Goal: Information Seeking & Learning: Learn about a topic

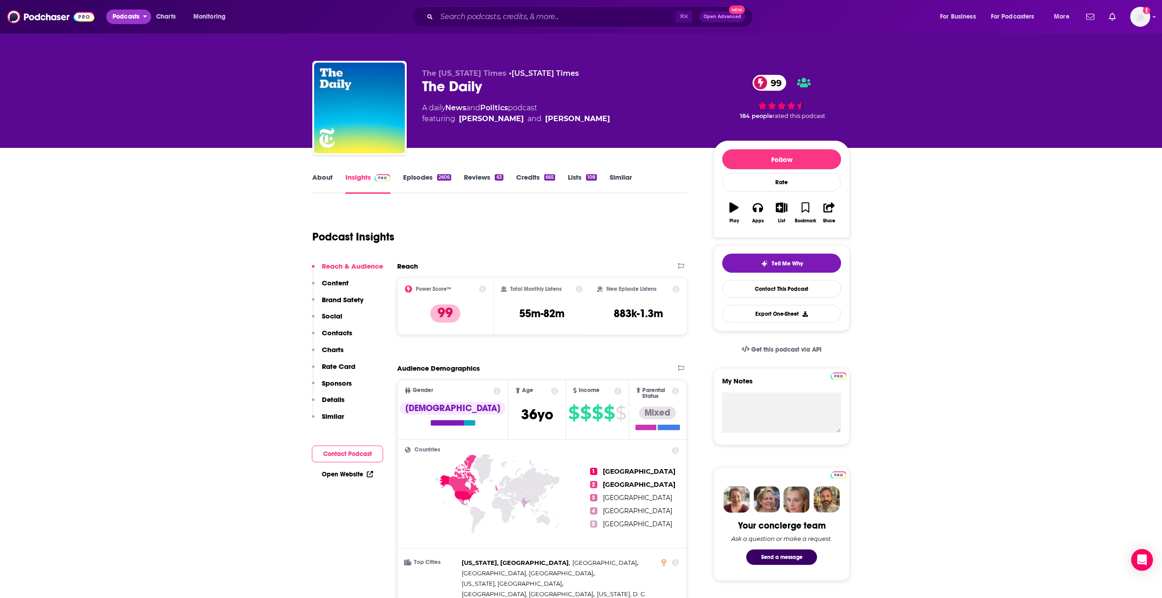
click at [132, 19] on span "Podcasts" at bounding box center [126, 16] width 27 height 13
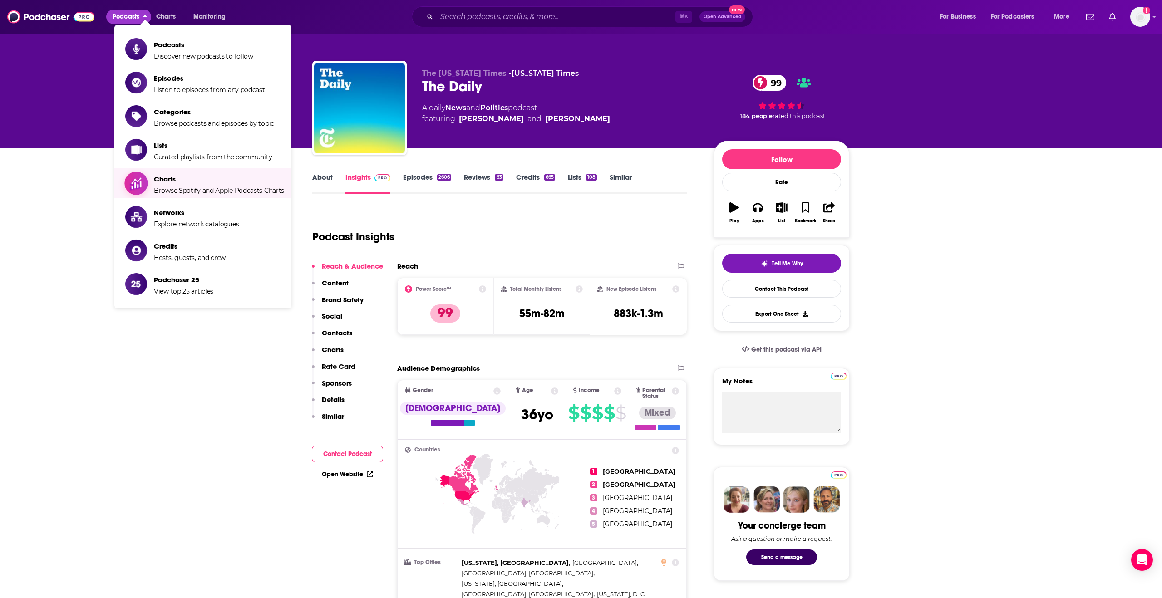
click at [171, 182] on span "Charts" at bounding box center [219, 179] width 130 height 9
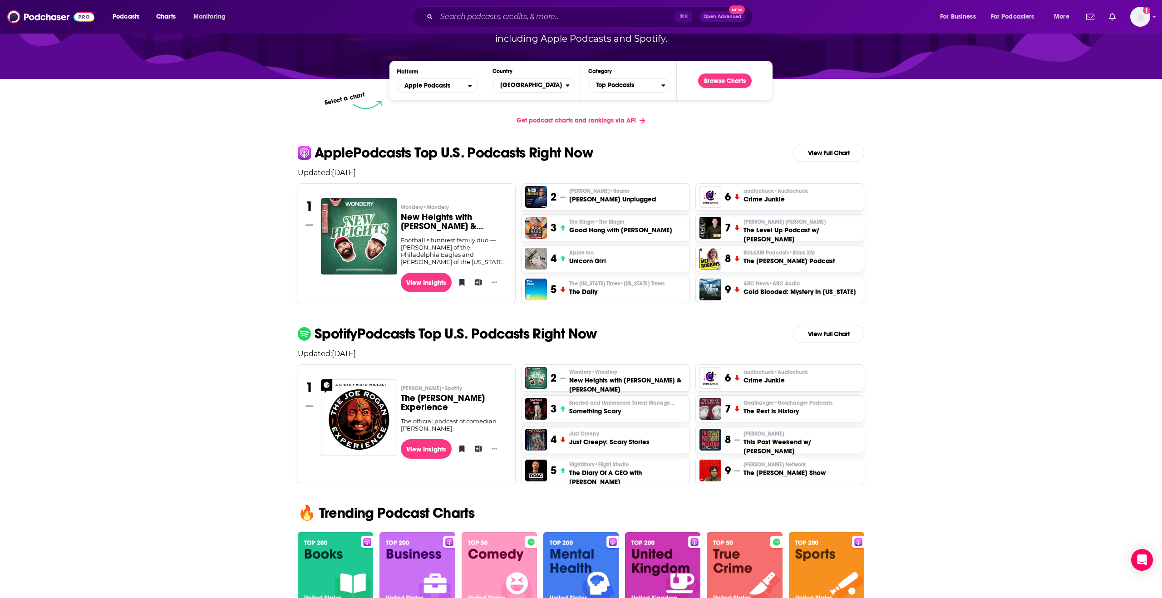
scroll to position [108, 0]
click at [821, 332] on link "View Full Chart" at bounding box center [828, 334] width 71 height 18
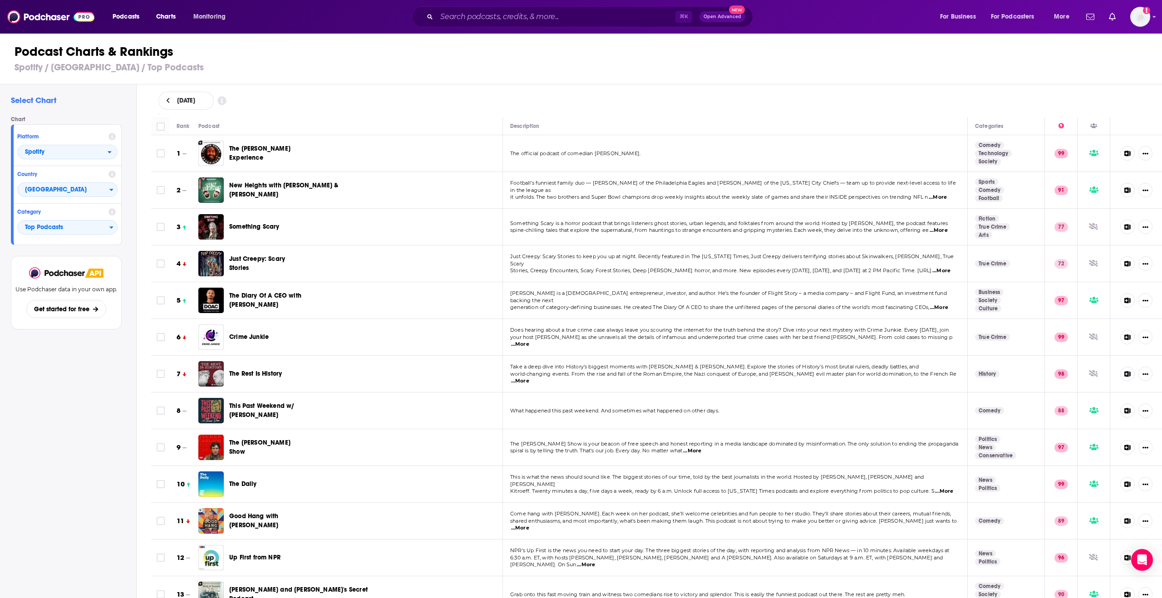
scroll to position [65, 0]
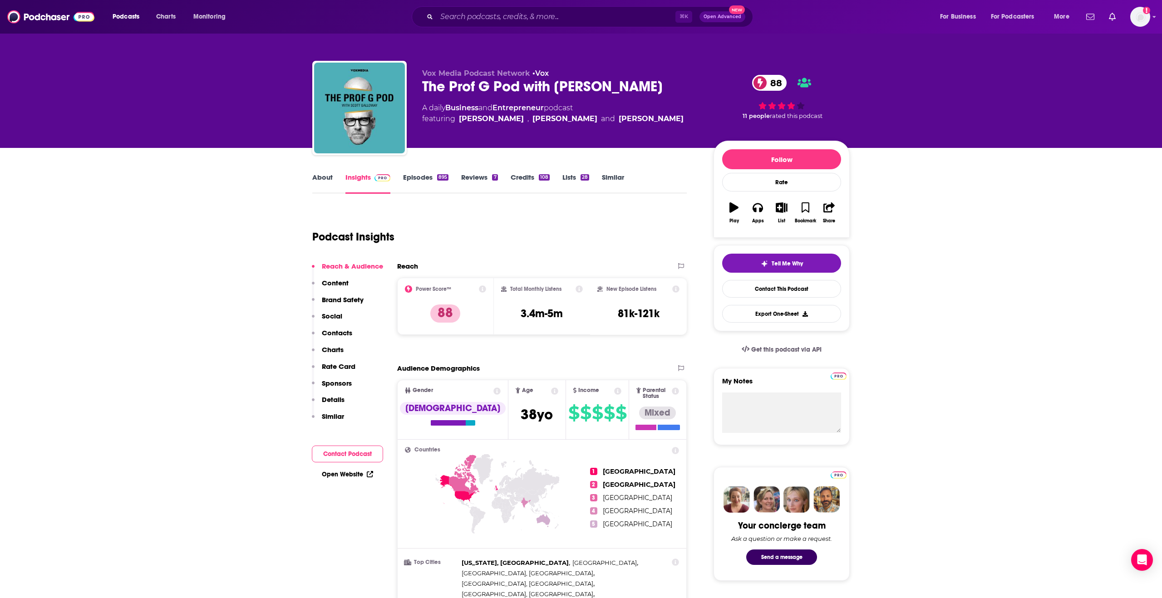
click at [330, 401] on p "Details" at bounding box center [333, 399] width 23 height 9
click at [493, 393] on icon at bounding box center [496, 391] width 7 height 7
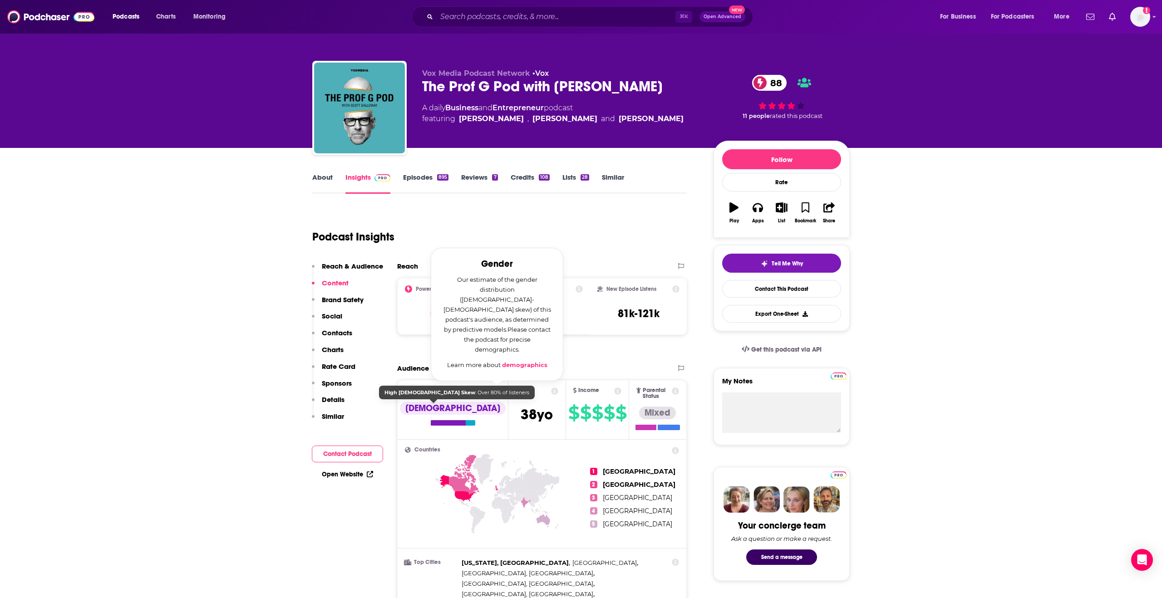
click at [439, 414] on div "Male" at bounding box center [453, 408] width 106 height 13
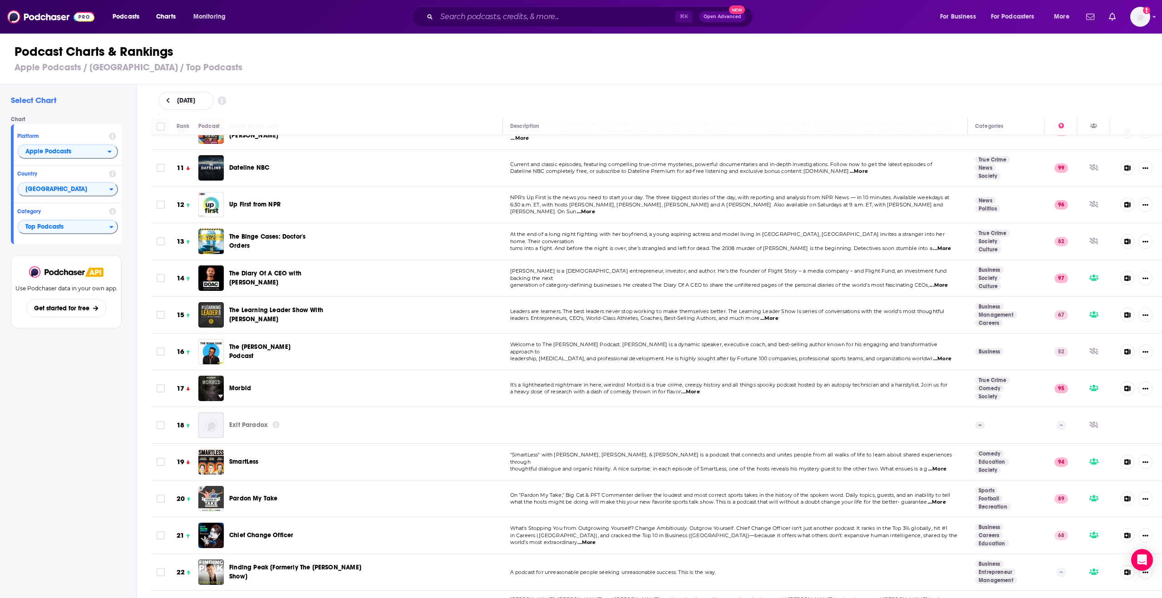
scroll to position [361, 0]
click at [257, 457] on span "SmartLess" at bounding box center [244, 461] width 30 height 8
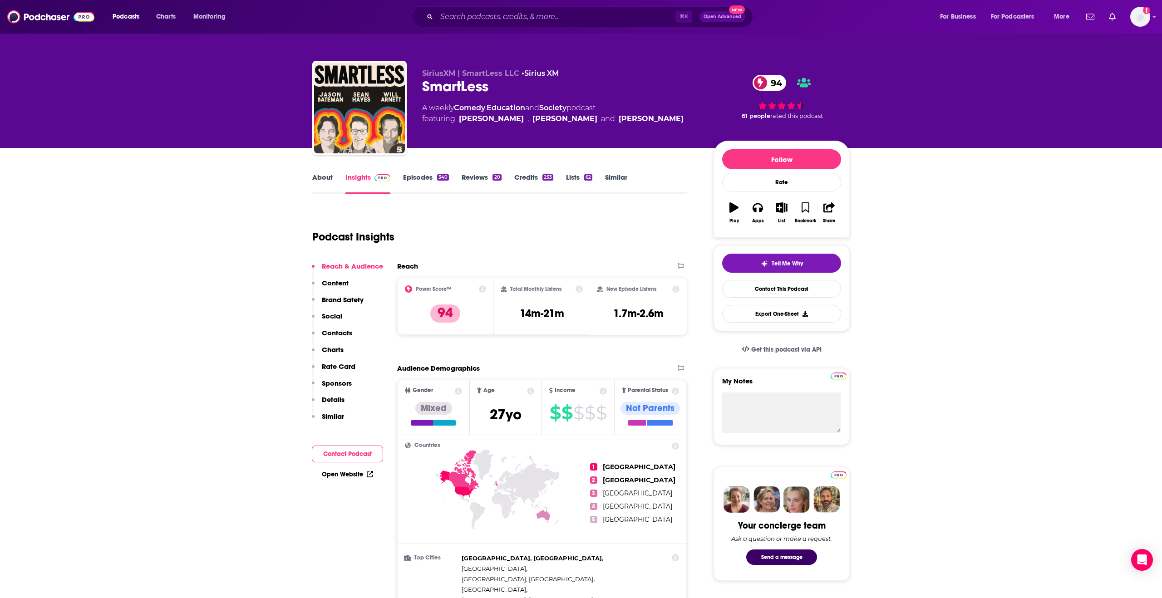
click at [334, 350] on p "Charts" at bounding box center [333, 349] width 22 height 9
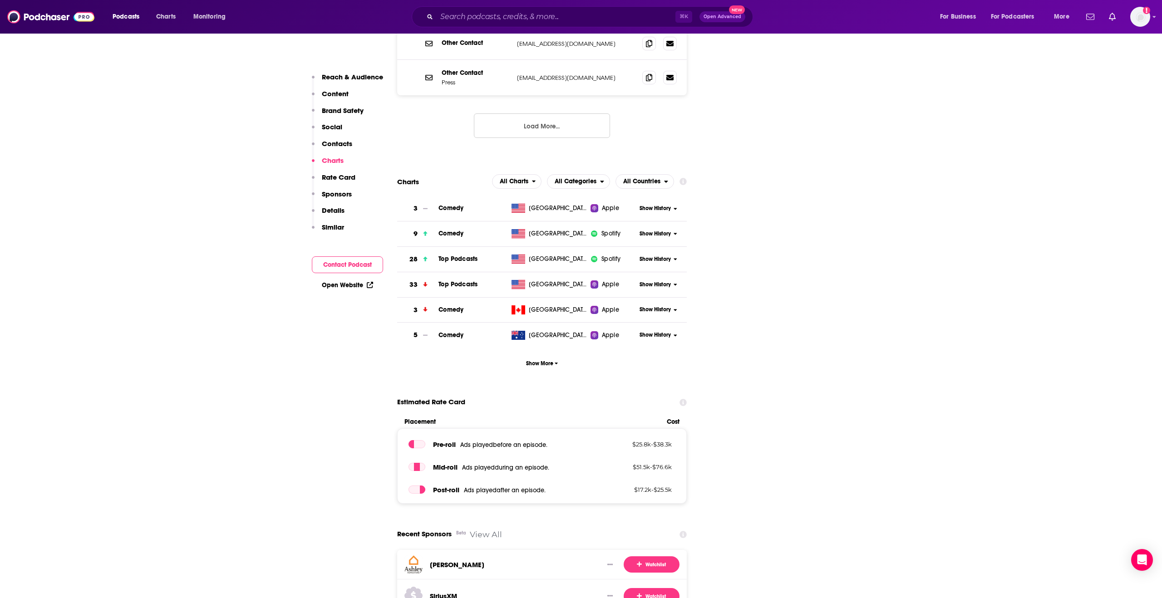
scroll to position [1350, 0]
click at [525, 173] on span "All Charts" at bounding box center [512, 180] width 39 height 15
click at [517, 206] on span "Apple Charts" at bounding box center [517, 208] width 39 height 5
click at [528, 173] on span "Apple Charts" at bounding box center [507, 180] width 49 height 15
click at [510, 217] on span "Spotify Charts" at bounding box center [512, 219] width 48 height 5
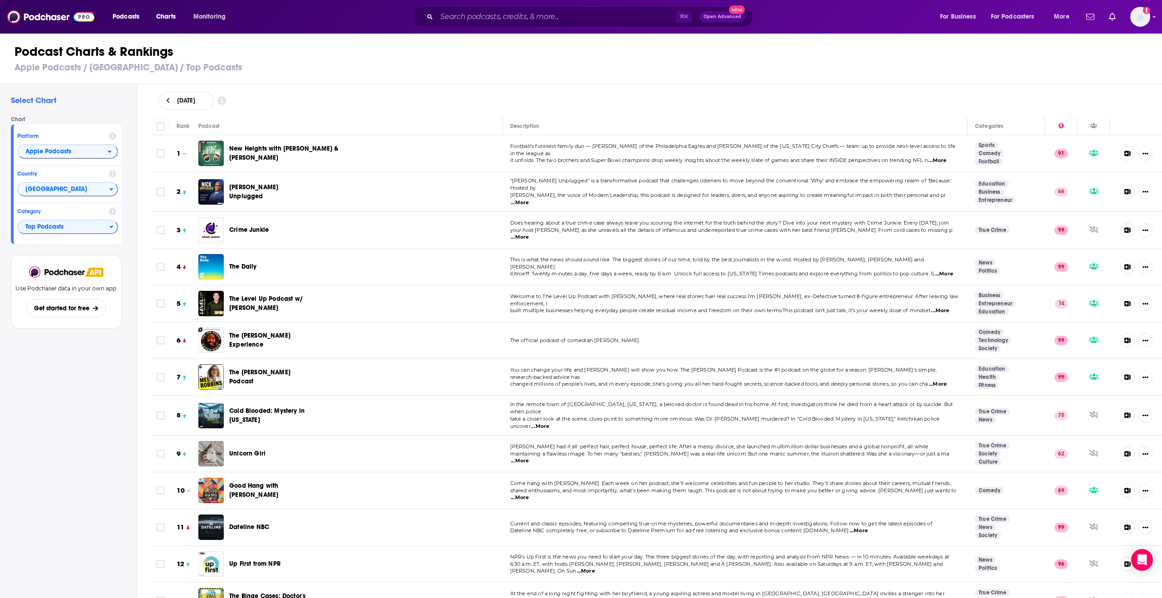
click at [897, 57] on h1 "Podcast Charts & Rankings" at bounding box center [585, 52] width 1141 height 16
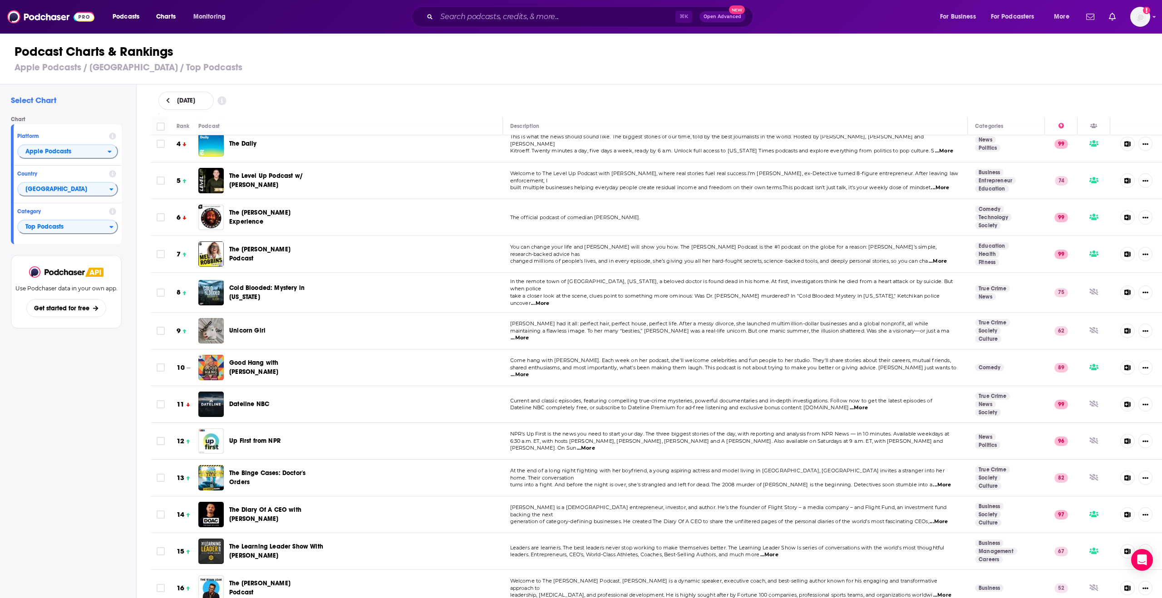
scroll to position [143, 0]
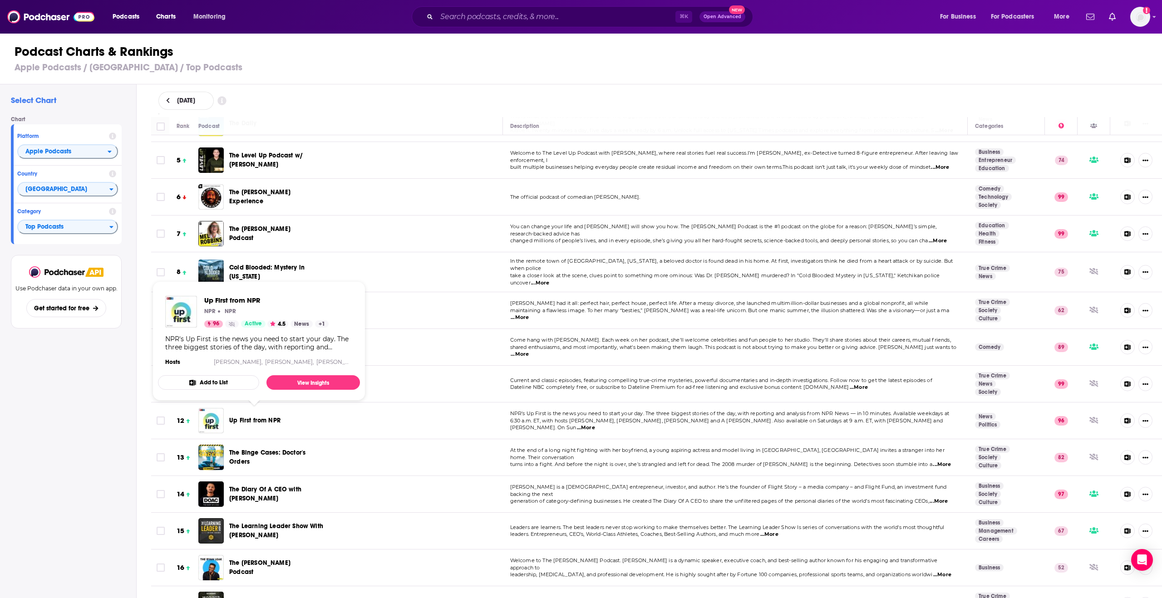
click at [256, 417] on span "Up First from NPR" at bounding box center [254, 421] width 51 height 8
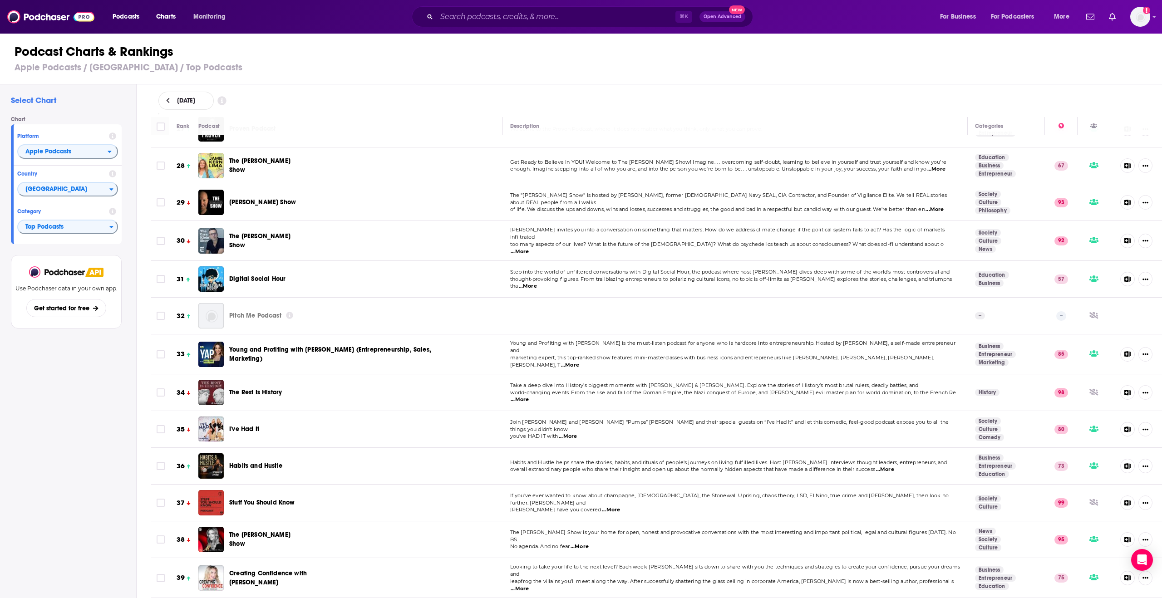
scroll to position [683, 0]
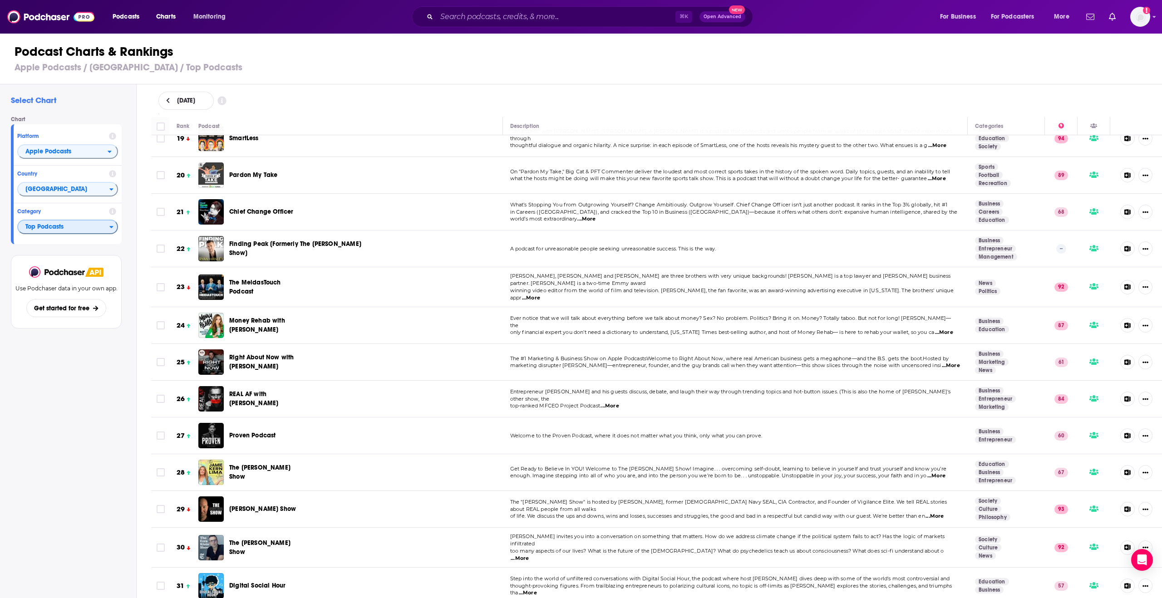
click at [90, 229] on span "Top Podcasts" at bounding box center [63, 227] width 91 height 15
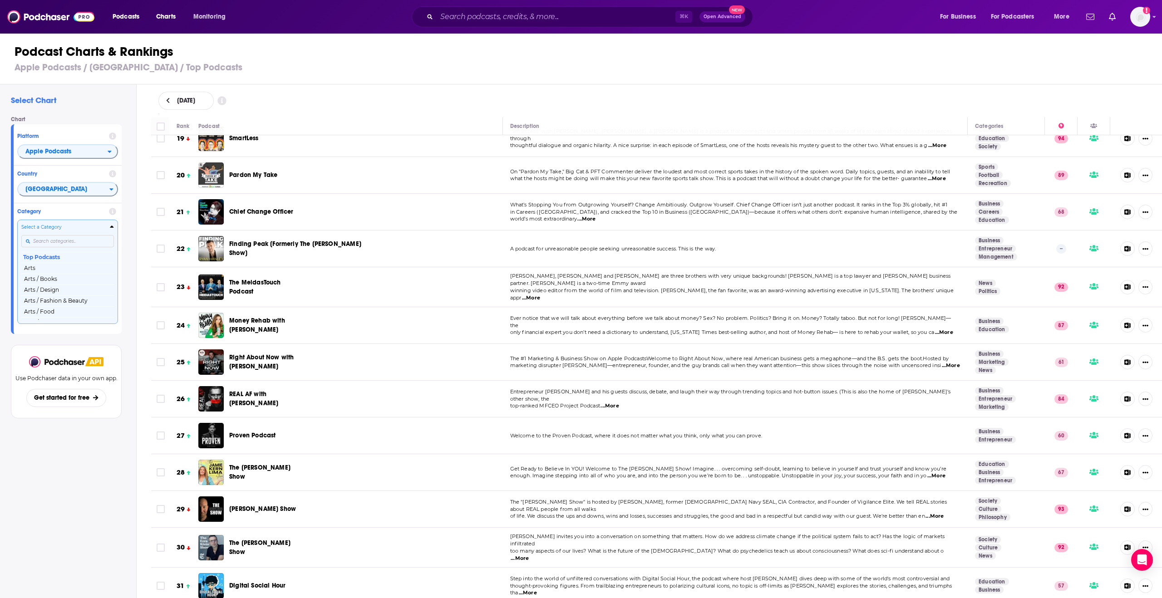
click at [69, 245] on input "Categories" at bounding box center [67, 241] width 93 height 12
type input "s"
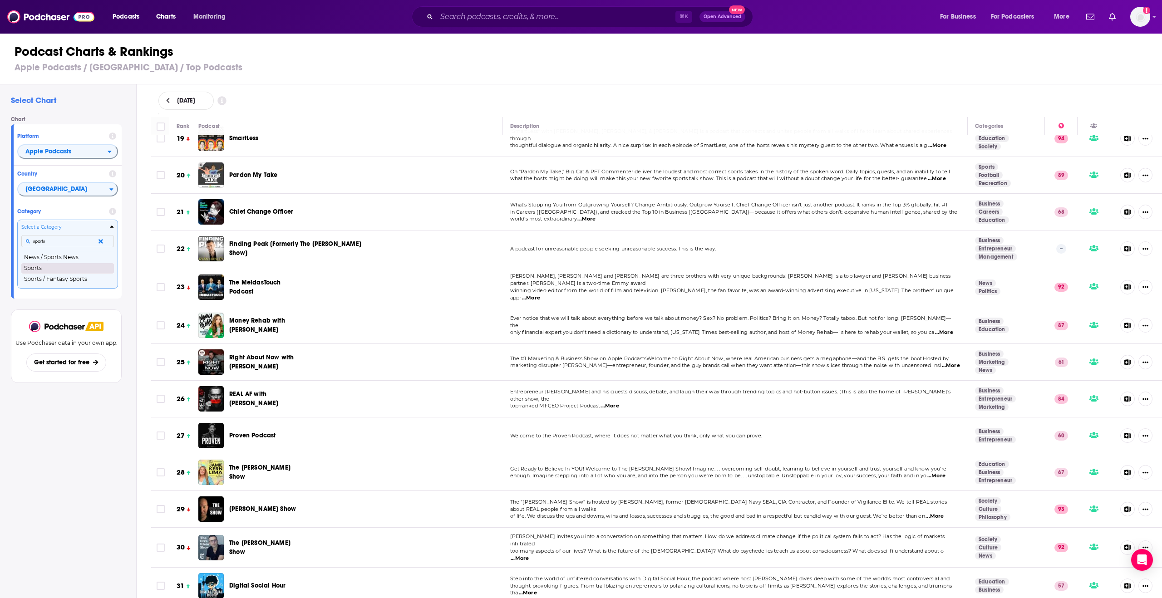
type input "sports"
click at [41, 267] on button "Sports" at bounding box center [67, 268] width 93 height 11
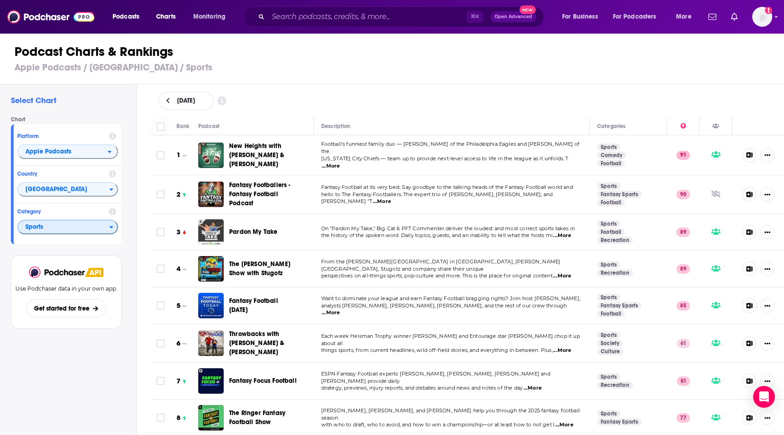
click at [74, 229] on span "Sports" at bounding box center [63, 227] width 91 height 15
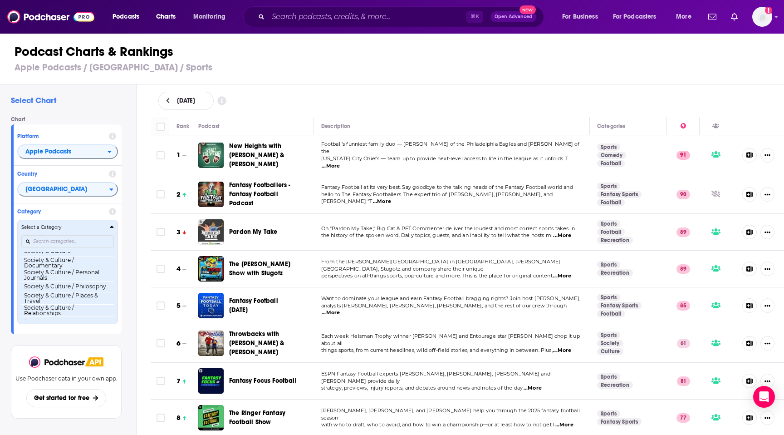
scroll to position [906, 0]
click at [56, 232] on div "Categories" at bounding box center [67, 241] width 93 height 21
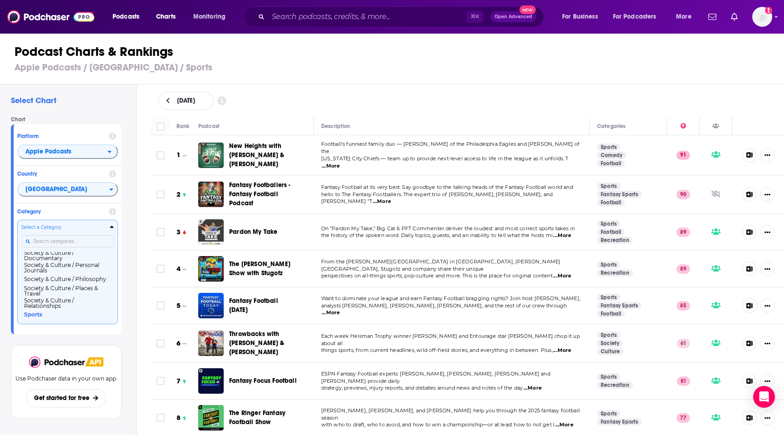
click at [42, 240] on input "Categories" at bounding box center [67, 241] width 93 height 12
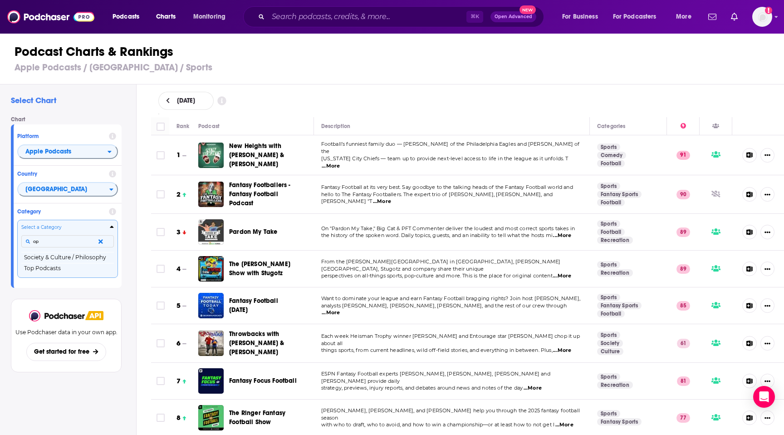
type input "o"
type input "c"
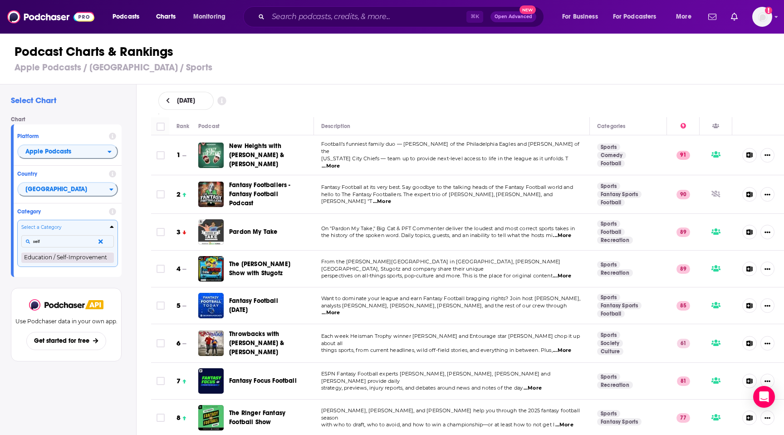
type input "self"
click at [57, 262] on button "Education / Self-Improvement" at bounding box center [67, 257] width 93 height 11
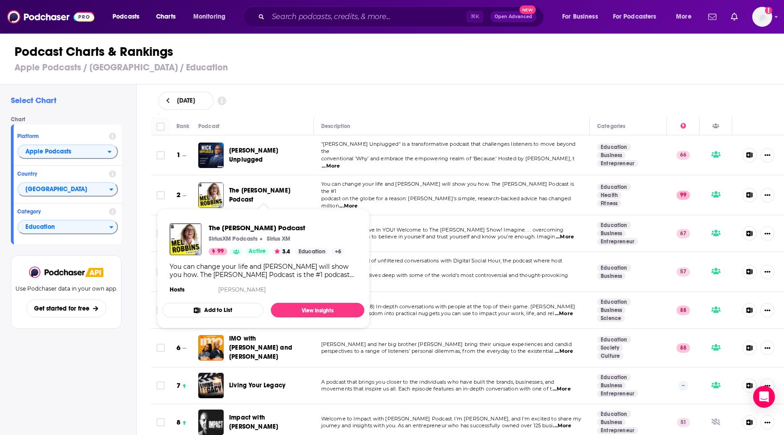
click at [345, 220] on div "The Mel Robbins Podcast SiriusXM Podcasts Sirius XM 99 Active 3.4 Education + 6…" at bounding box center [264, 259] width 202 height 87
click at [375, 98] on div "August 20, 2025" at bounding box center [467, 101] width 619 height 18
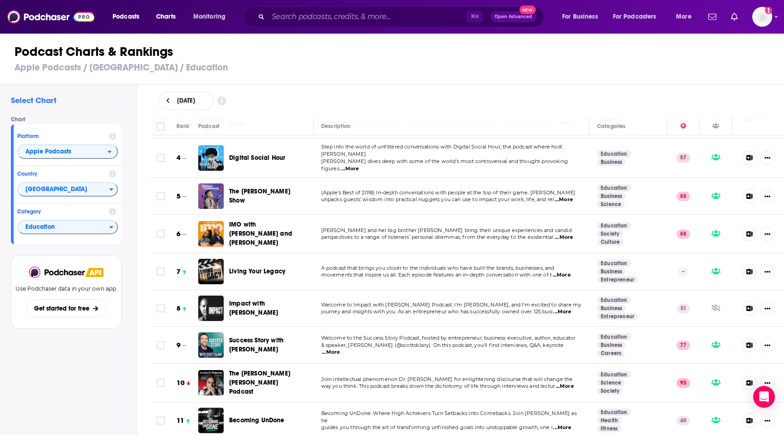
scroll to position [118, 0]
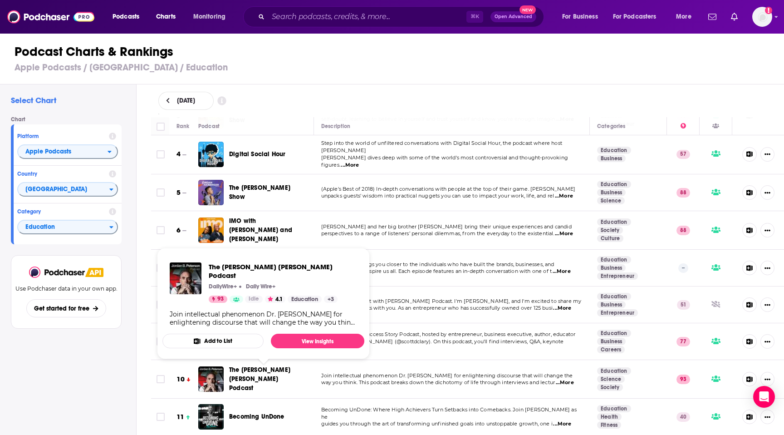
click at [291, 366] on span "The Jordan B. Peterson Podcast" at bounding box center [259, 379] width 61 height 26
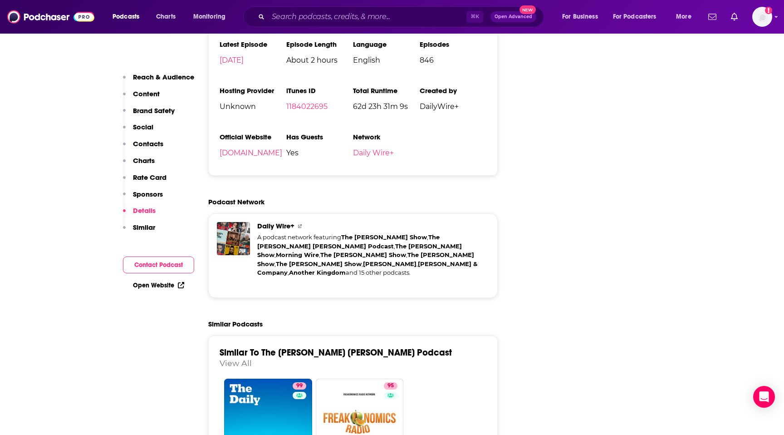
scroll to position [2080, 0]
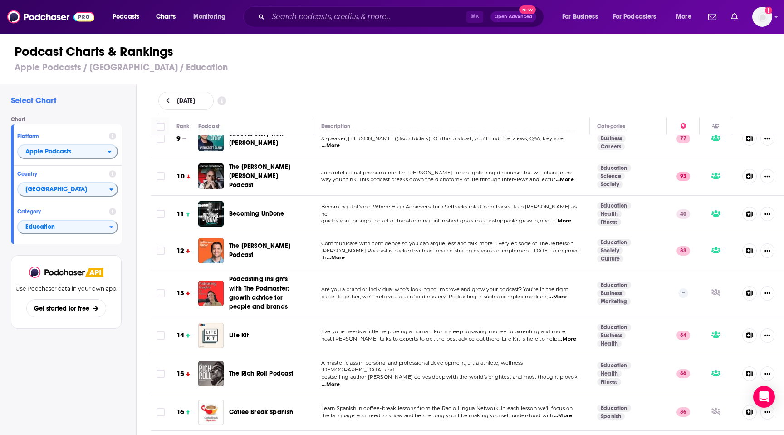
scroll to position [328, 0]
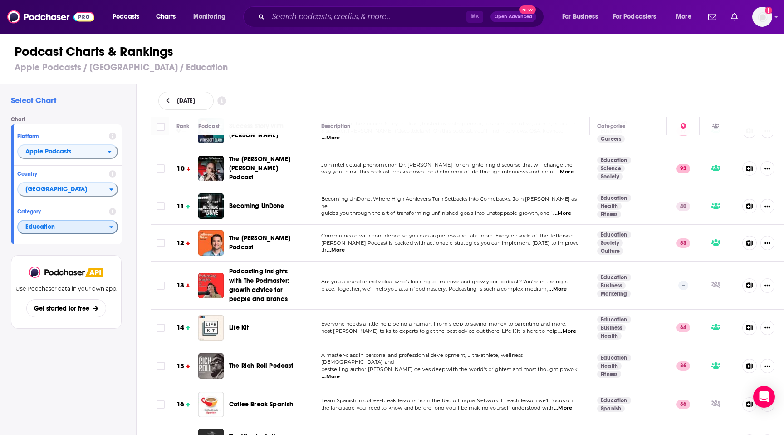
click at [87, 230] on span "Education" at bounding box center [63, 227] width 91 height 15
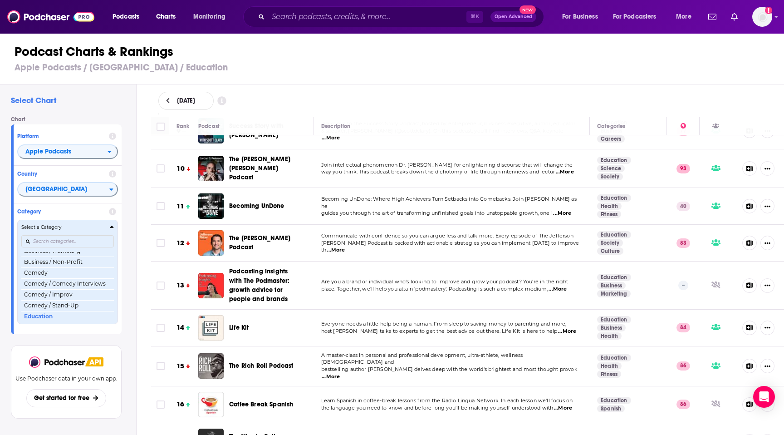
scroll to position [150, 0]
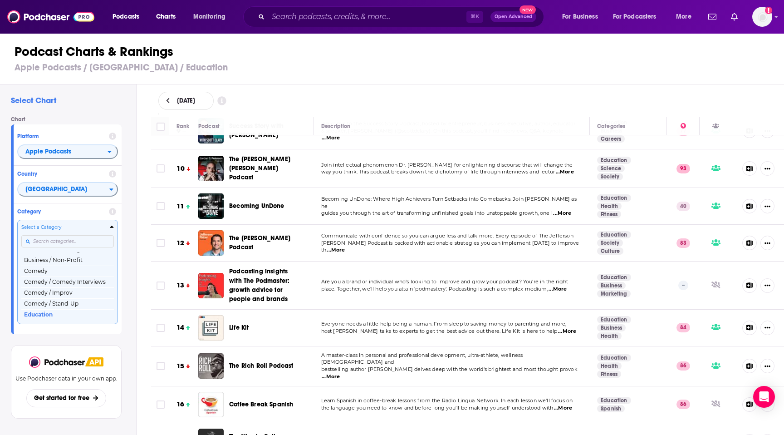
click at [86, 244] on input "Categories" at bounding box center [67, 241] width 93 height 12
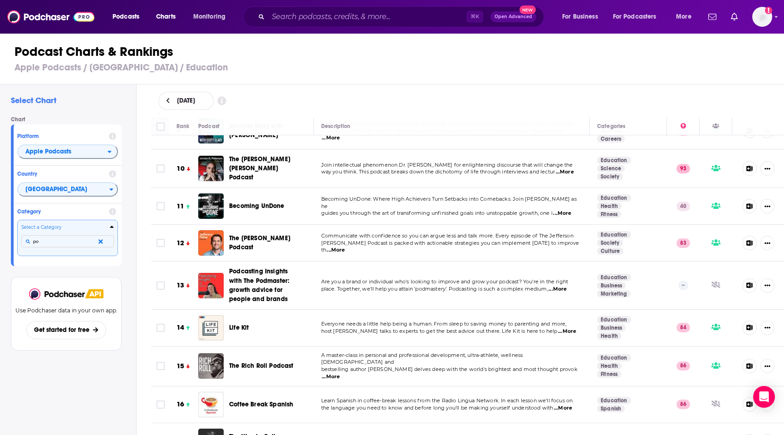
type input "p"
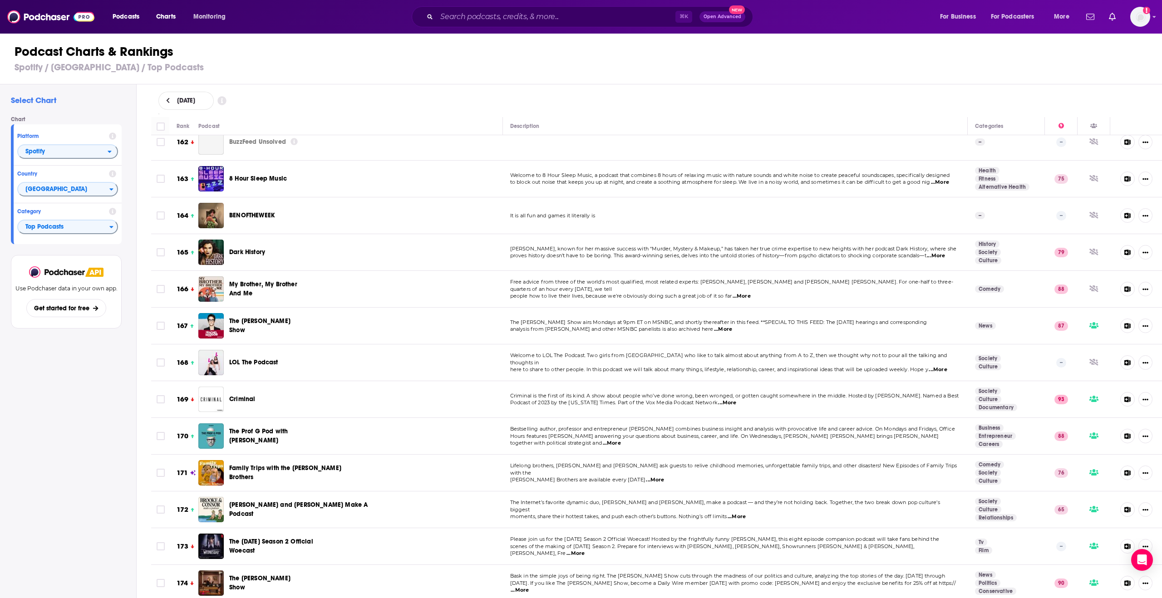
scroll to position [3726, 0]
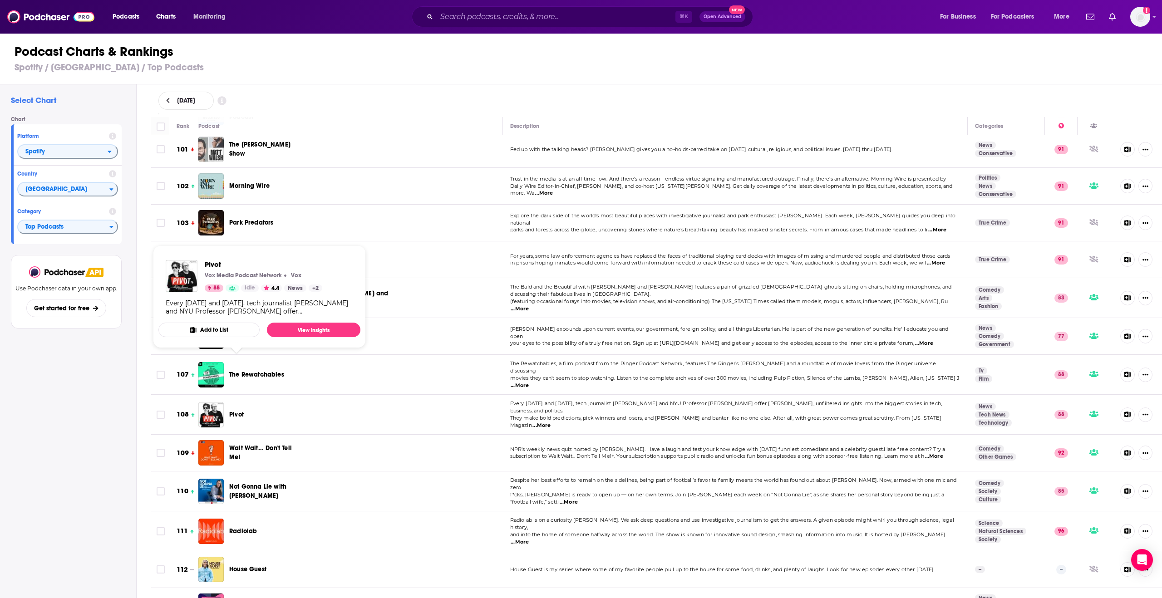
click at [236, 411] on span "Pivot" at bounding box center [236, 415] width 15 height 8
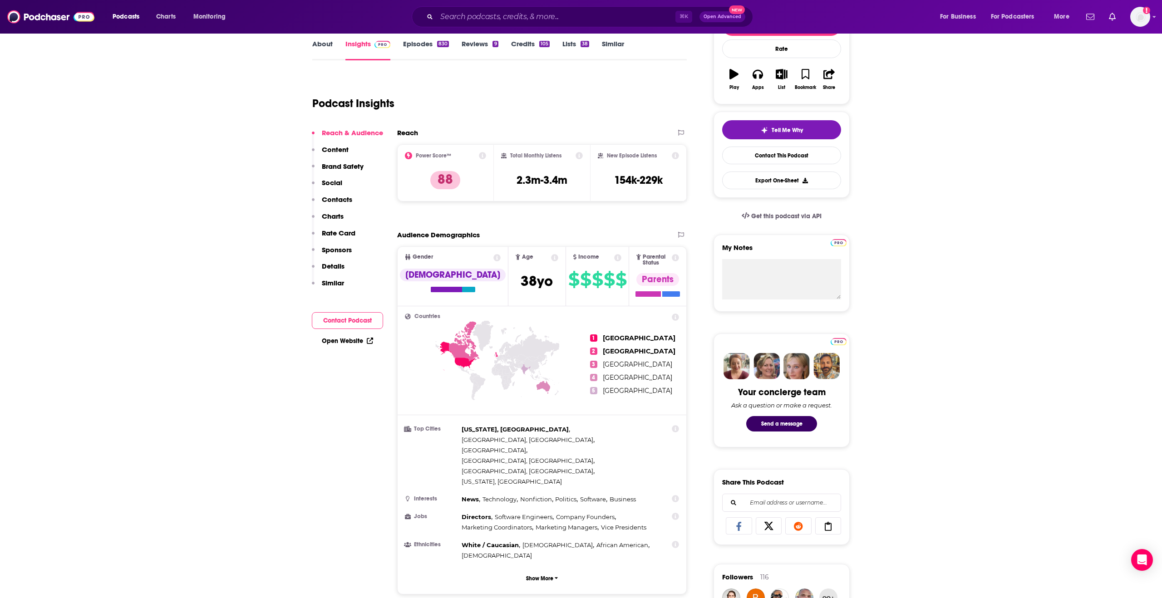
click at [338, 271] on button "Details" at bounding box center [328, 270] width 33 height 17
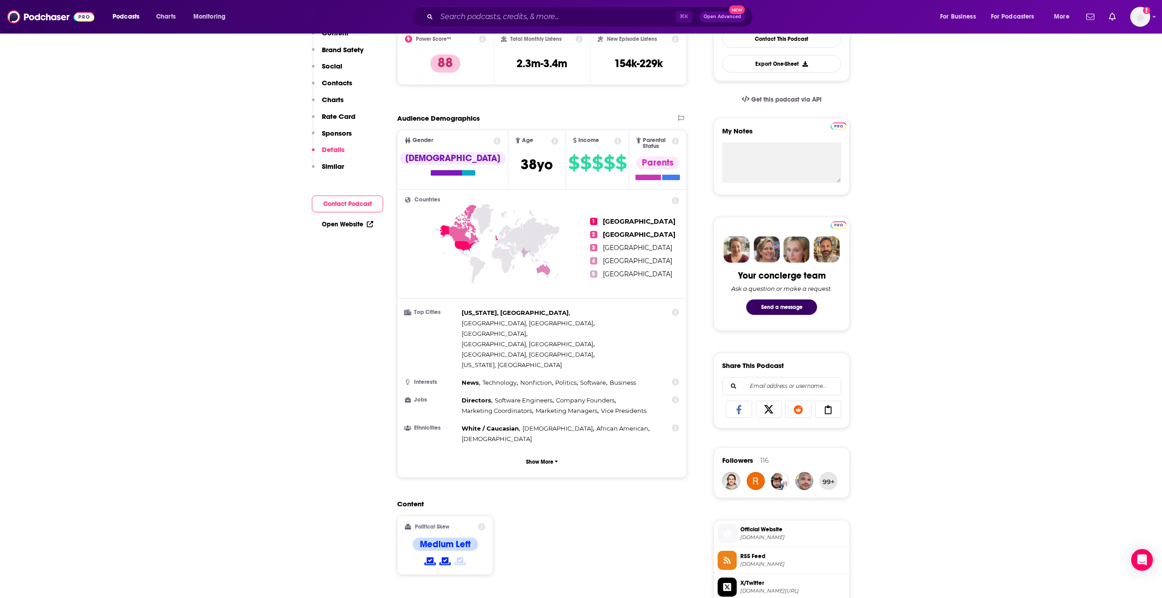
click at [337, 212] on button "Contact Podcast" at bounding box center [347, 204] width 71 height 17
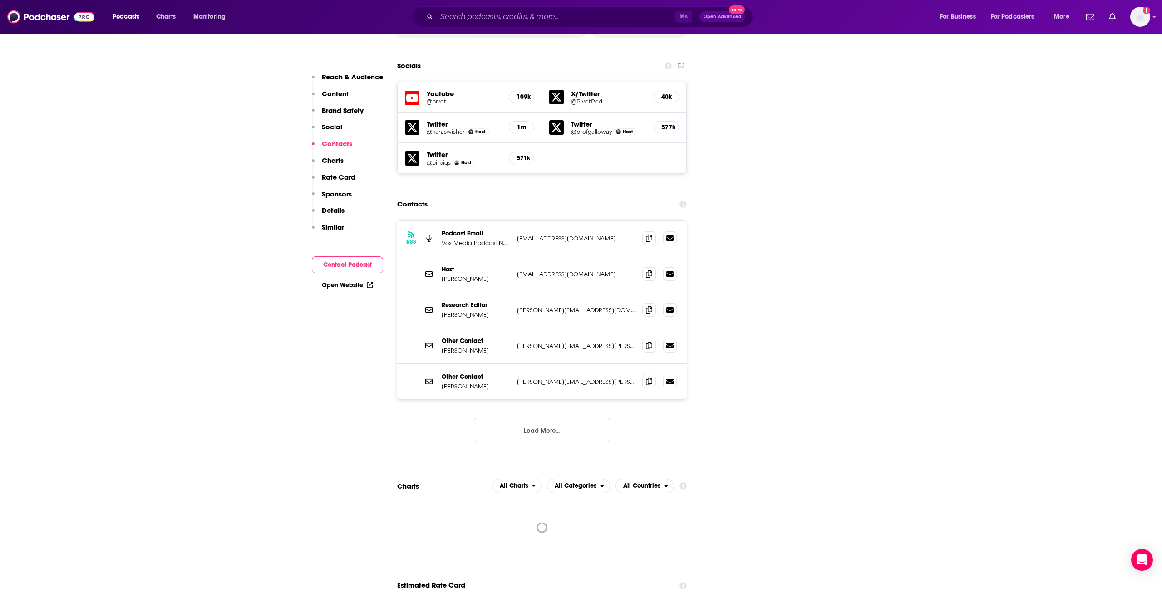
scroll to position [1039, 0]
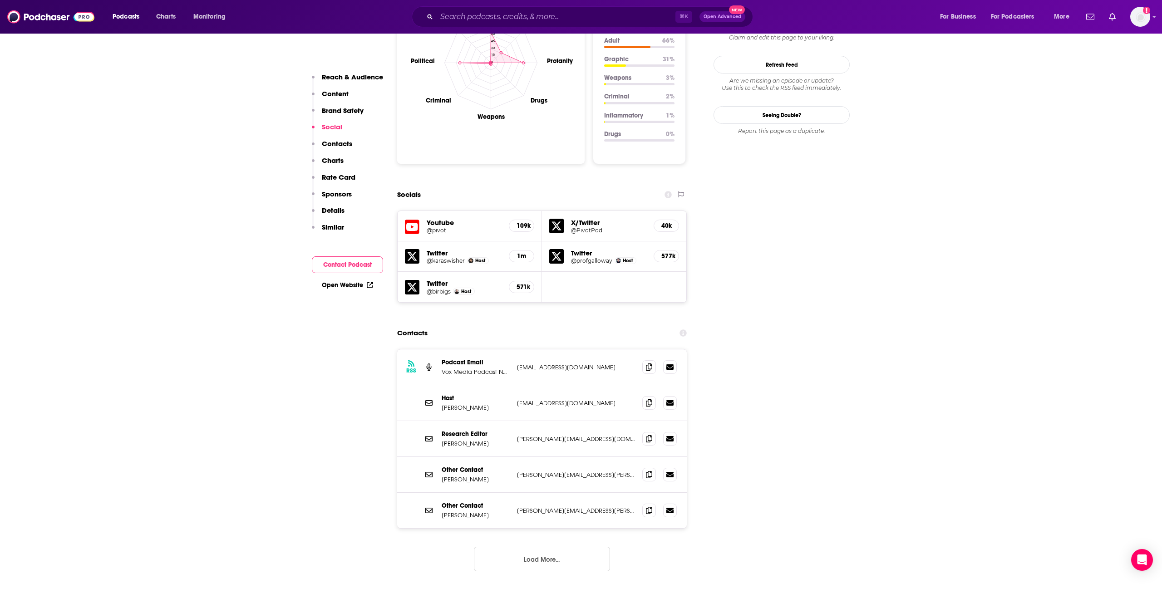
click at [336, 211] on p "Details" at bounding box center [333, 210] width 23 height 9
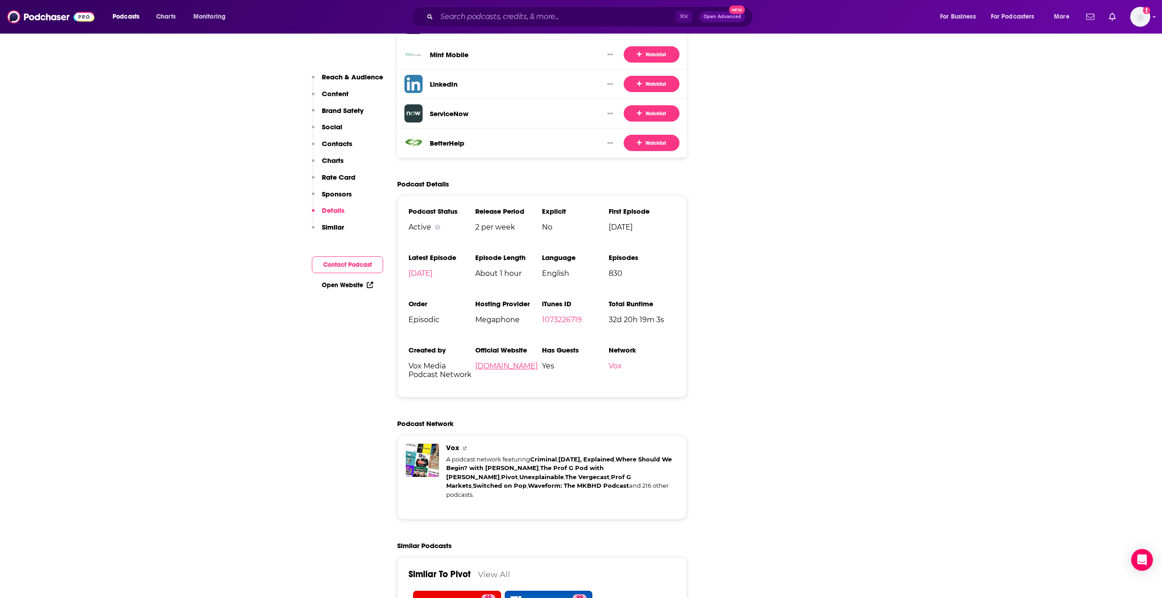
scroll to position [1746, 0]
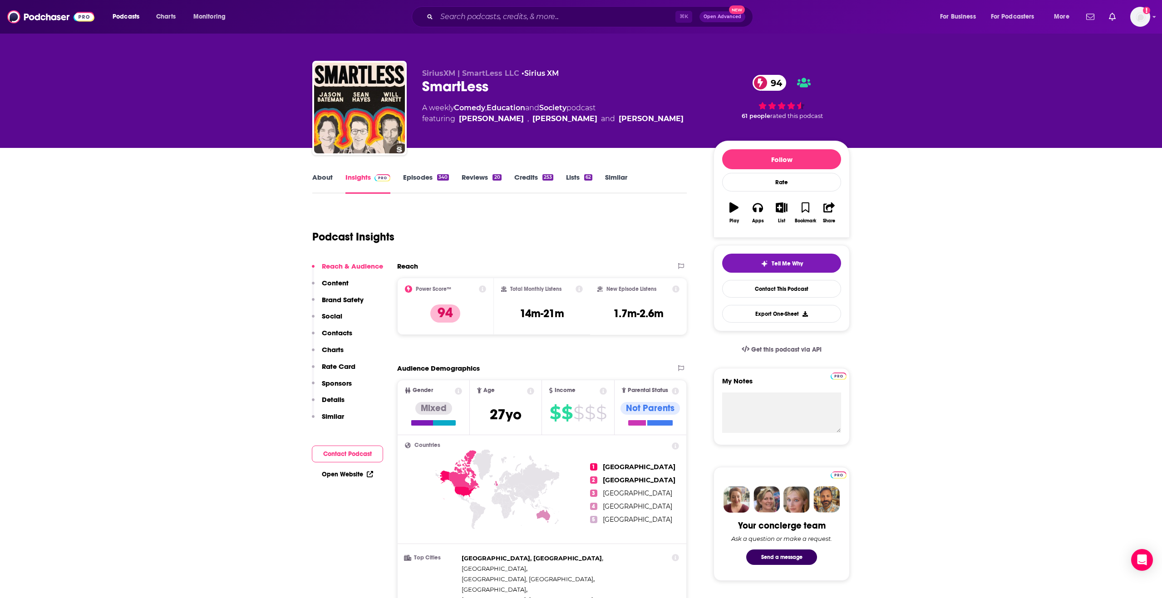
click at [336, 403] on p "Details" at bounding box center [333, 399] width 23 height 9
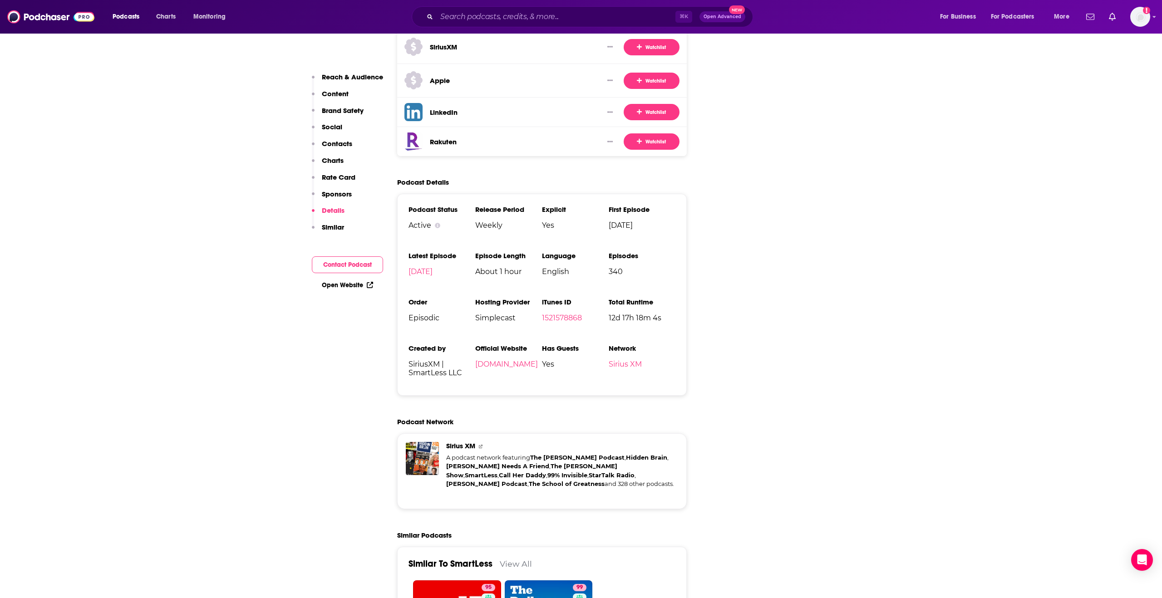
scroll to position [1904, 0]
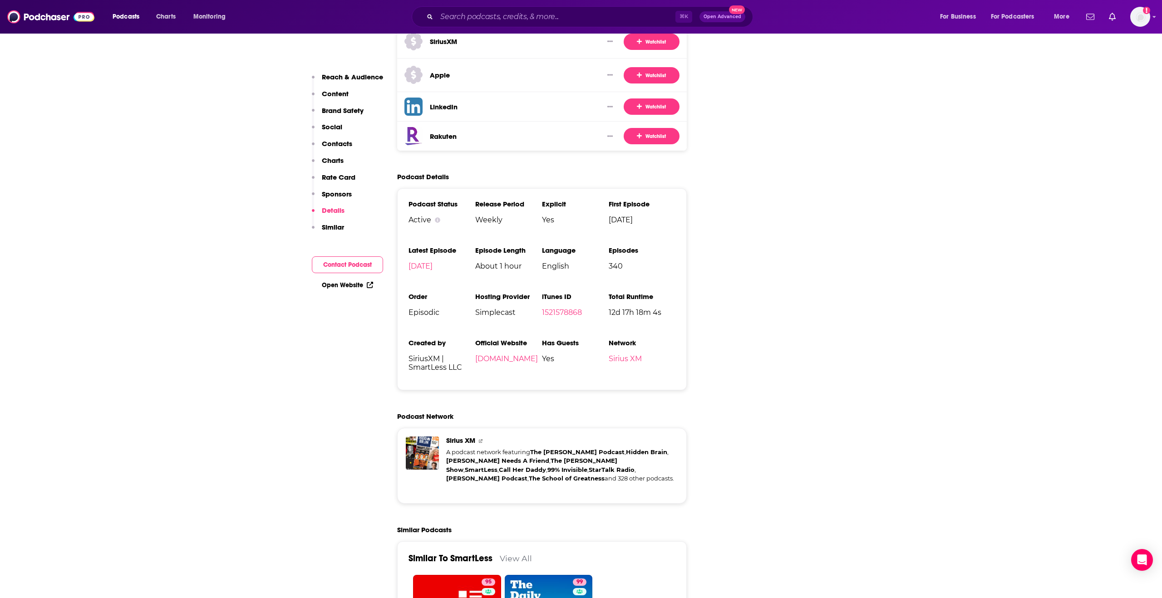
click at [340, 76] on p "Reach & Audience" at bounding box center [352, 77] width 61 height 9
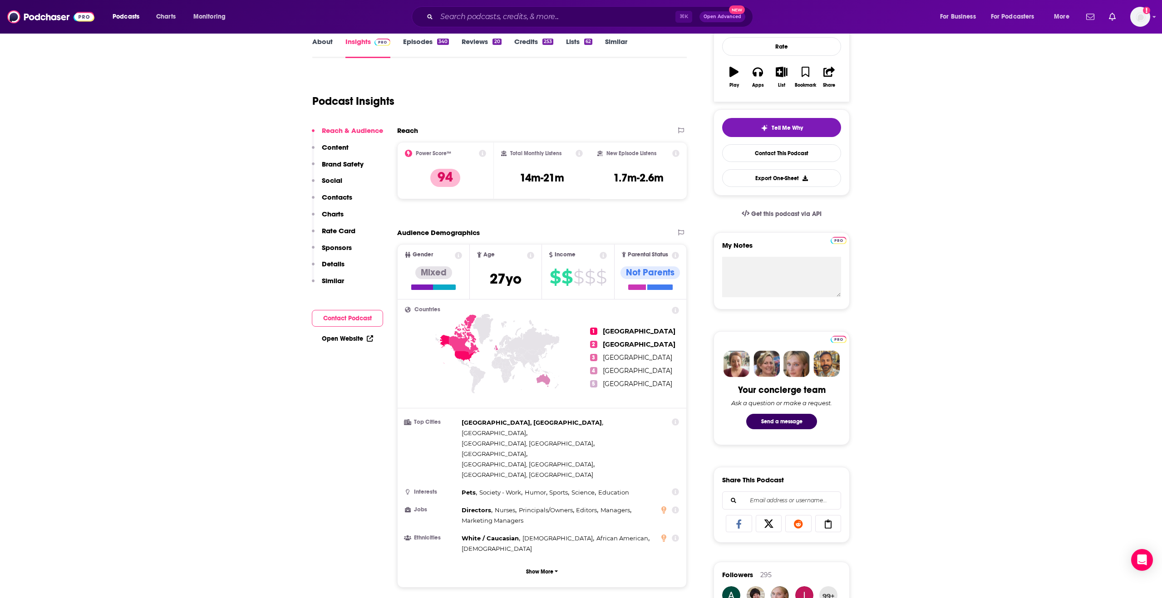
scroll to position [136, 0]
click at [331, 267] on p "Details" at bounding box center [333, 264] width 23 height 9
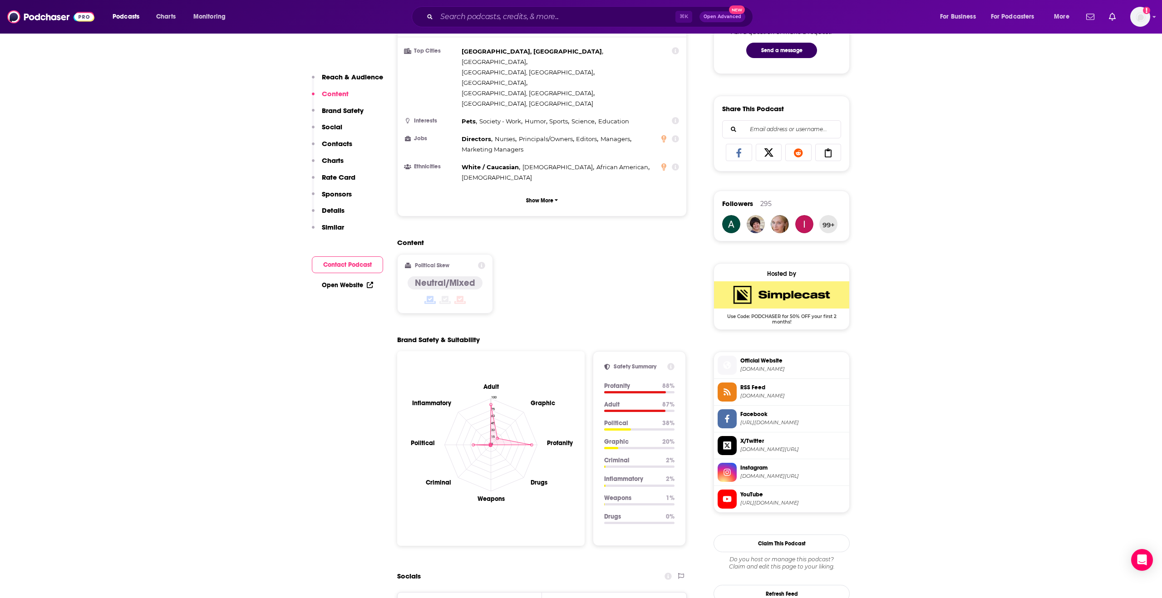
scroll to position [0, 0]
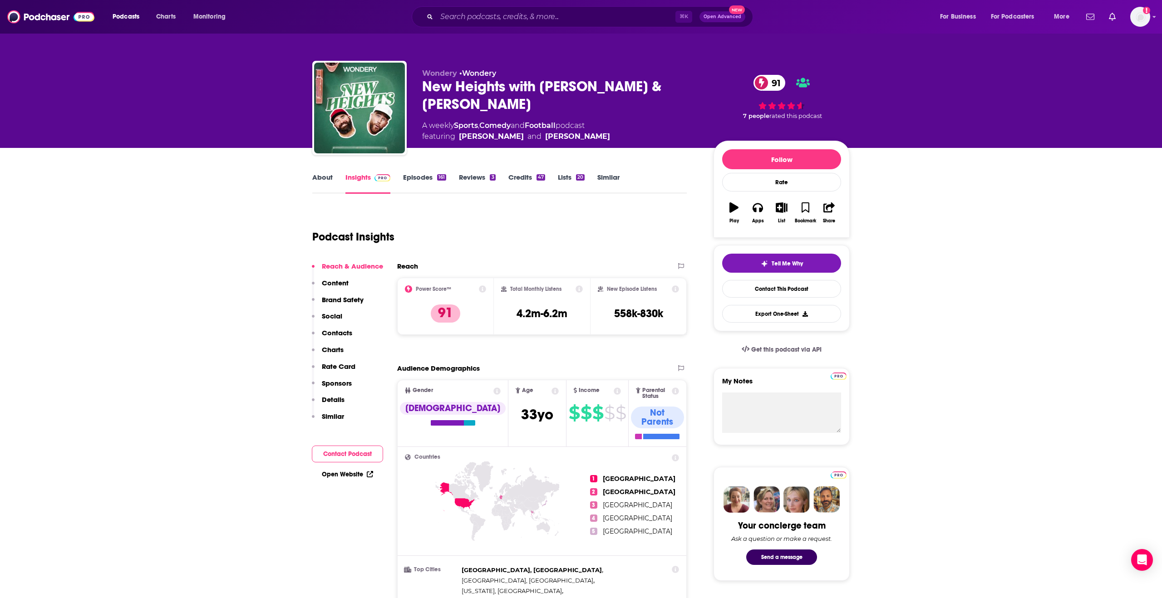
click at [340, 400] on p "Details" at bounding box center [333, 399] width 23 height 9
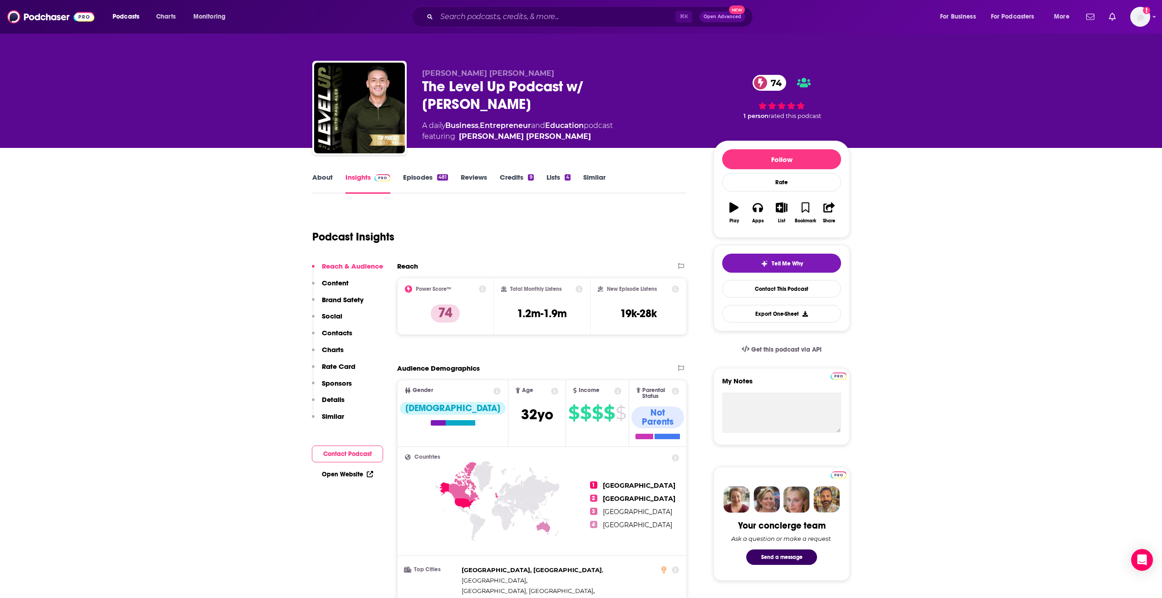
scroll to position [1, 0]
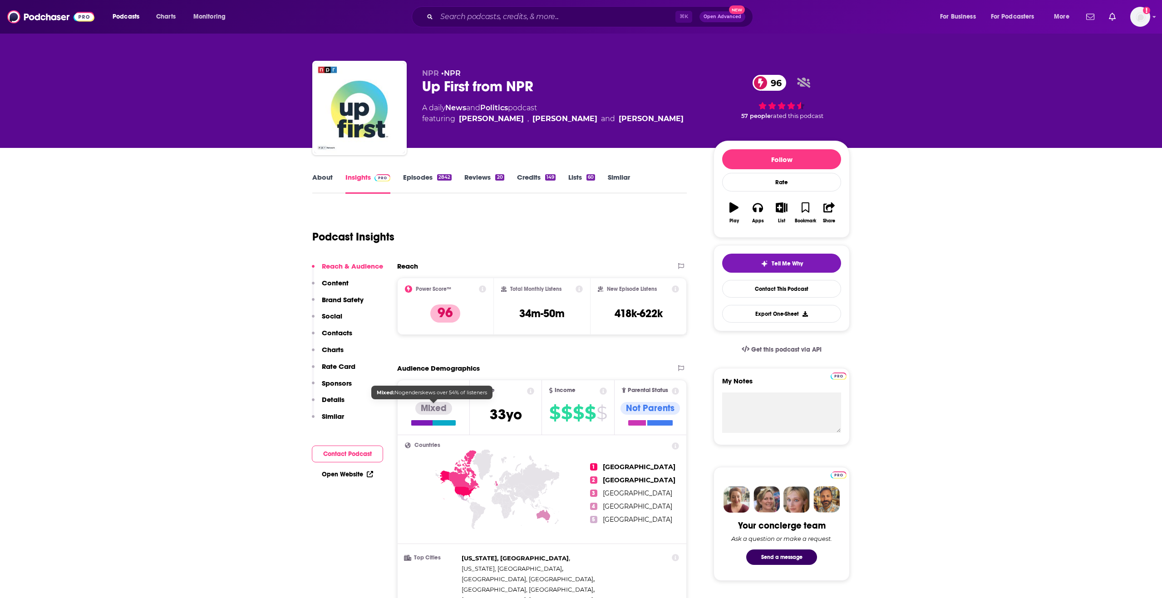
click at [335, 403] on p "Details" at bounding box center [333, 399] width 23 height 9
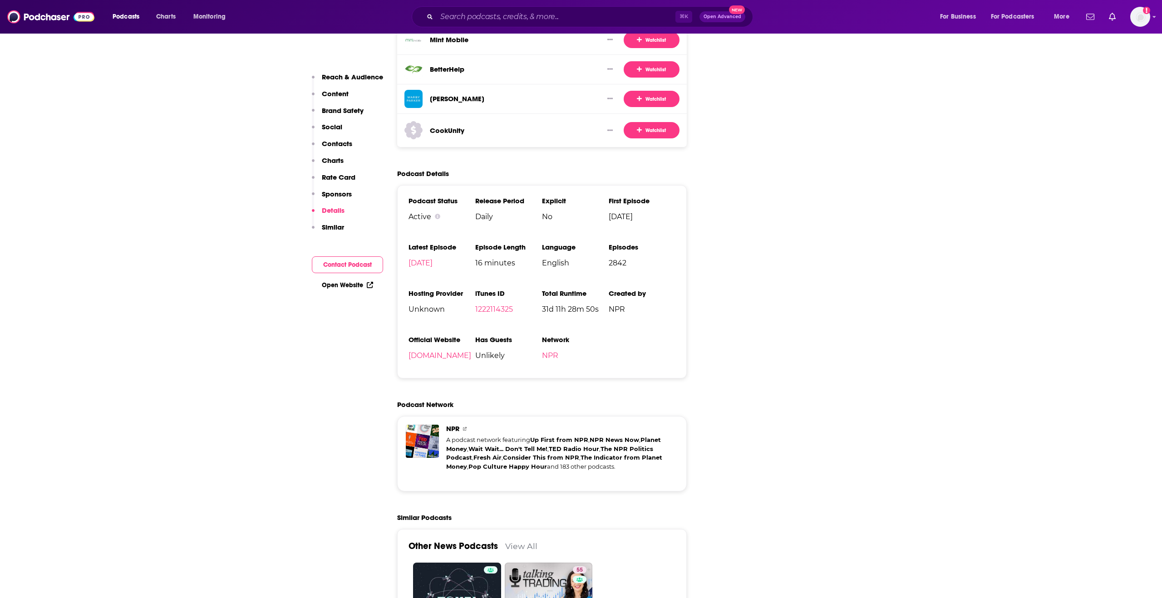
scroll to position [2065, 0]
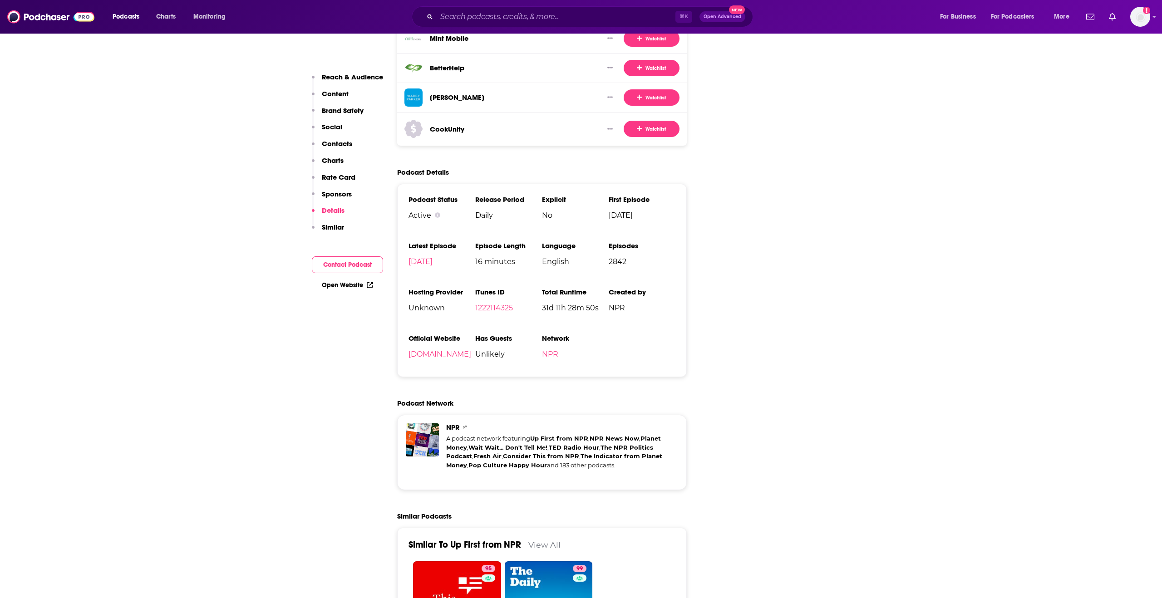
click at [345, 73] on p "Reach & Audience" at bounding box center [352, 77] width 61 height 9
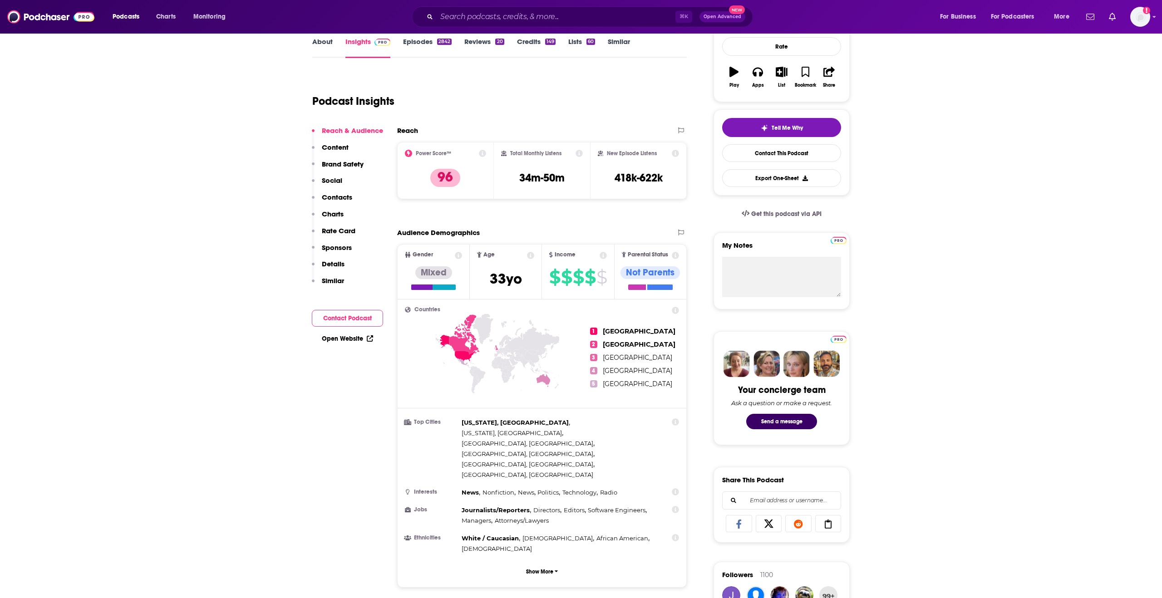
scroll to position [136, 0]
click at [430, 278] on div "Mixed" at bounding box center [433, 272] width 37 height 13
click at [331, 267] on p "Details" at bounding box center [333, 264] width 23 height 9
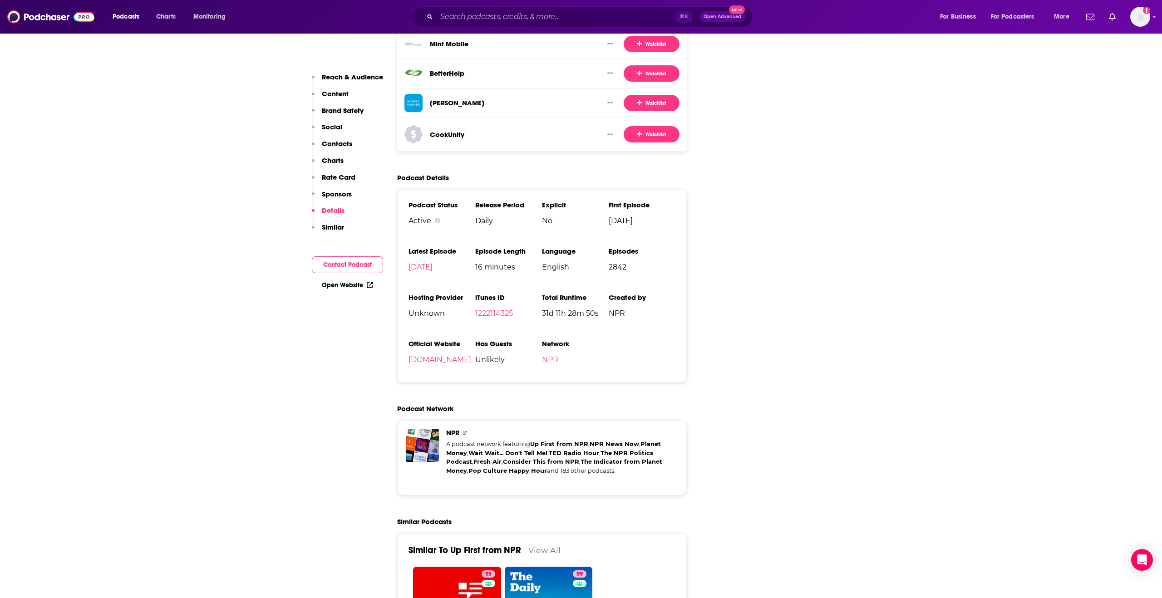
scroll to position [2065, 0]
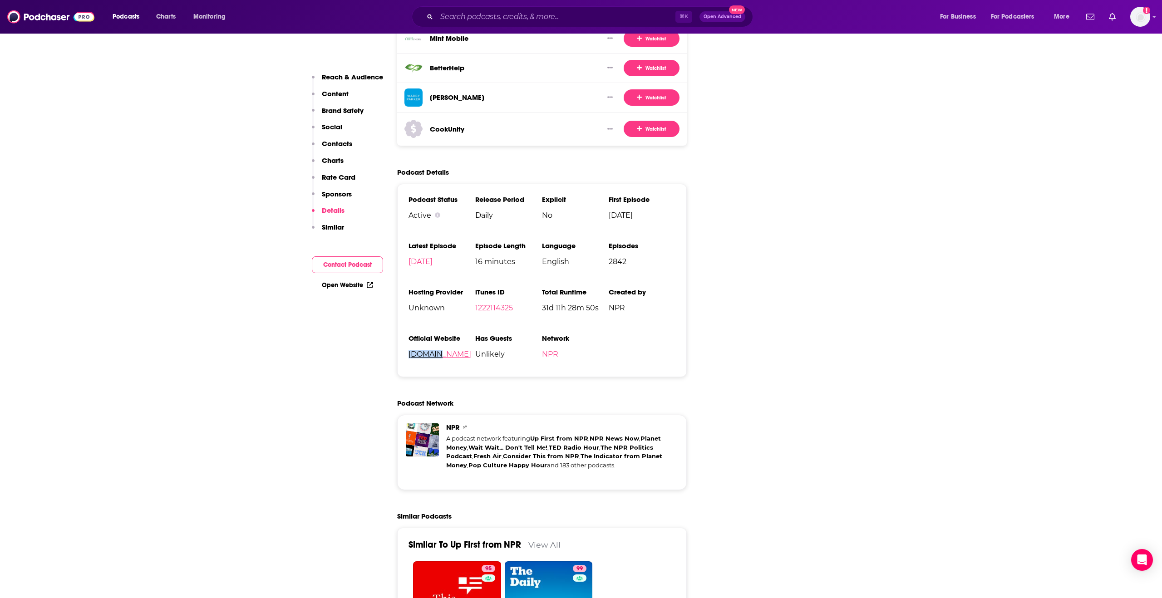
copy link "npr.org"
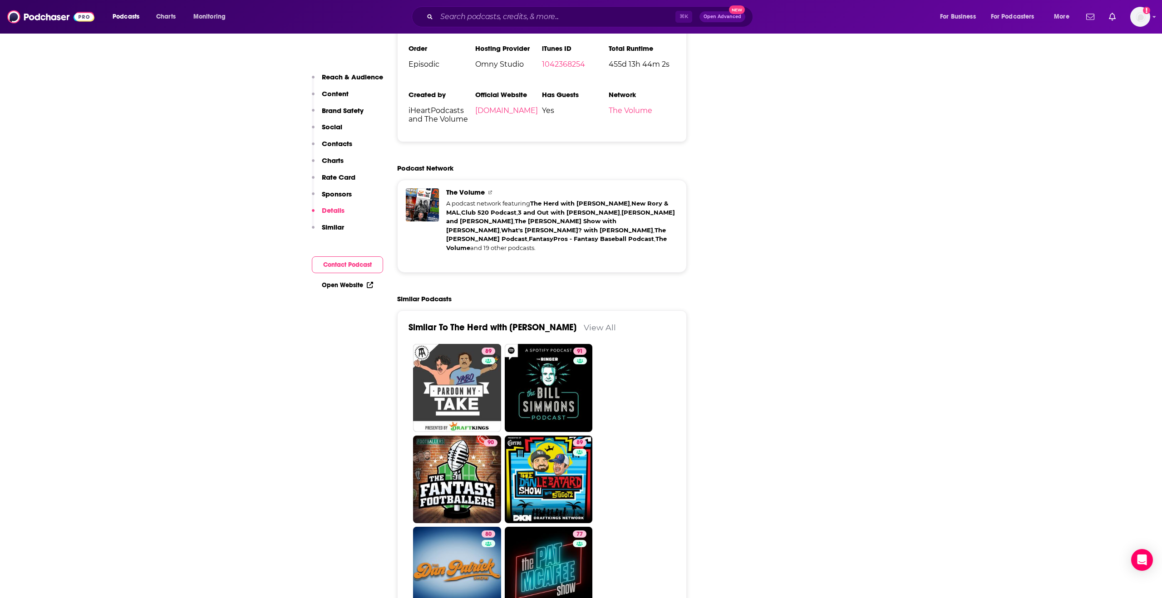
scroll to position [2363, 0]
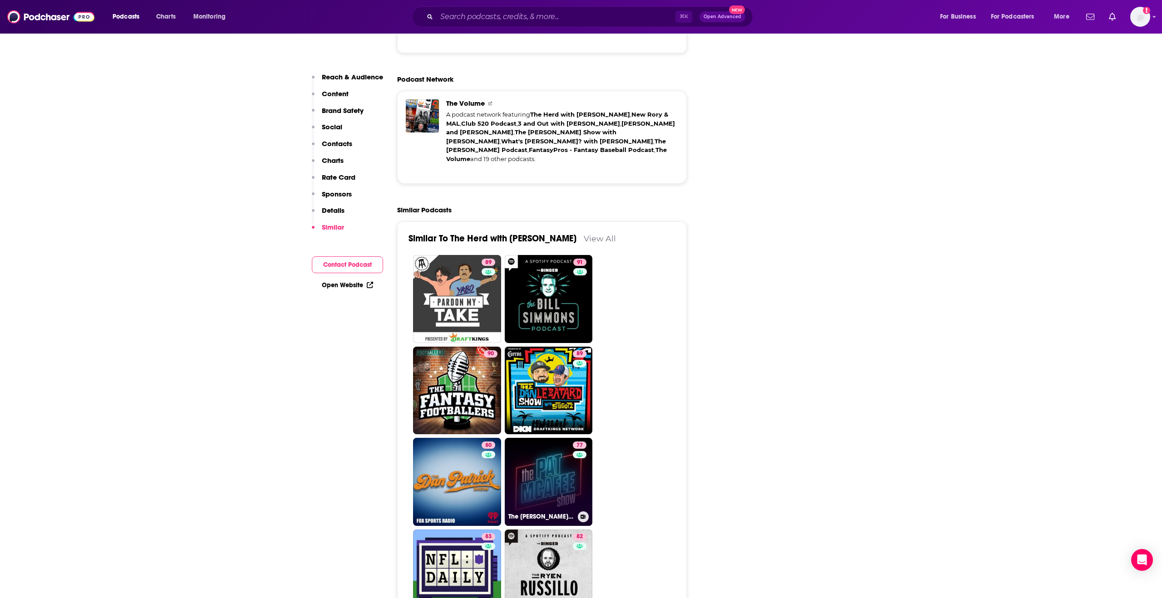
click at [548, 438] on link "77 The [PERSON_NAME] Show" at bounding box center [549, 482] width 88 height 88
type input "[URL][DOMAIN_NAME]"
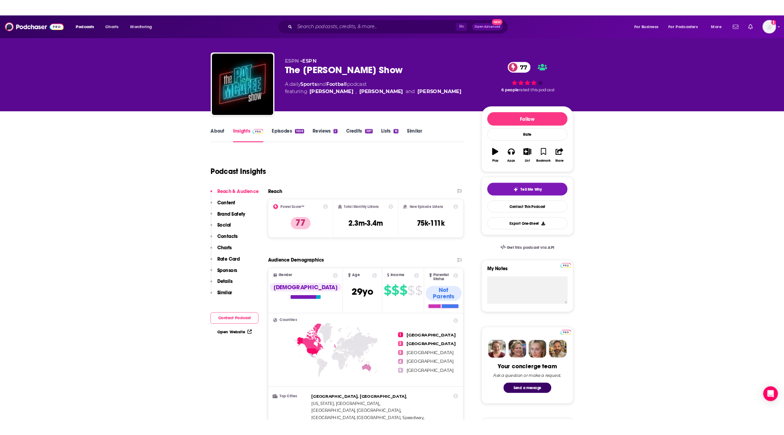
scroll to position [7, 0]
